Goal: Task Accomplishment & Management: Use online tool/utility

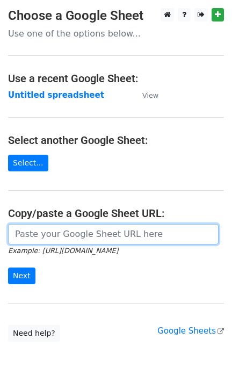
click at [66, 229] on input "url" at bounding box center [113, 234] width 211 height 20
paste input "[URL][DOMAIN_NAME]"
type input "[URL][DOMAIN_NAME]"
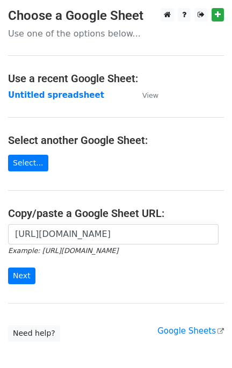
click at [35, 265] on form "https://docs.google.com/spreadsheets/d/1kcvGxVIM7ZX53IMzE2y6ZAlqVE65fxeKUI4PxLJ…" at bounding box center [116, 254] width 216 height 60
click at [29, 271] on input "Next" at bounding box center [21, 276] width 27 height 17
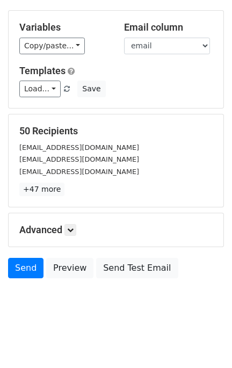
scroll to position [91, 0]
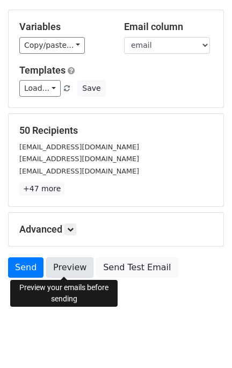
click at [78, 262] on link "Preview" at bounding box center [69, 268] width 47 height 20
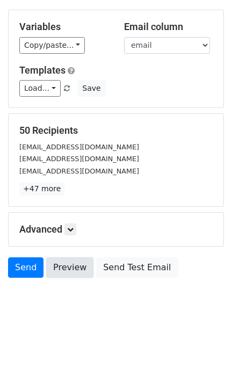
click at [78, 262] on link "Preview" at bounding box center [69, 268] width 47 height 20
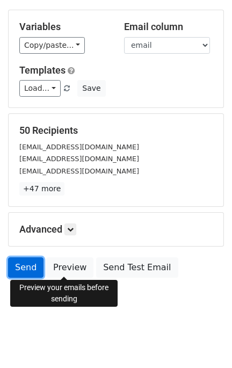
click at [22, 267] on link "Send" at bounding box center [25, 268] width 35 height 20
